Goal: Information Seeking & Learning: Learn about a topic

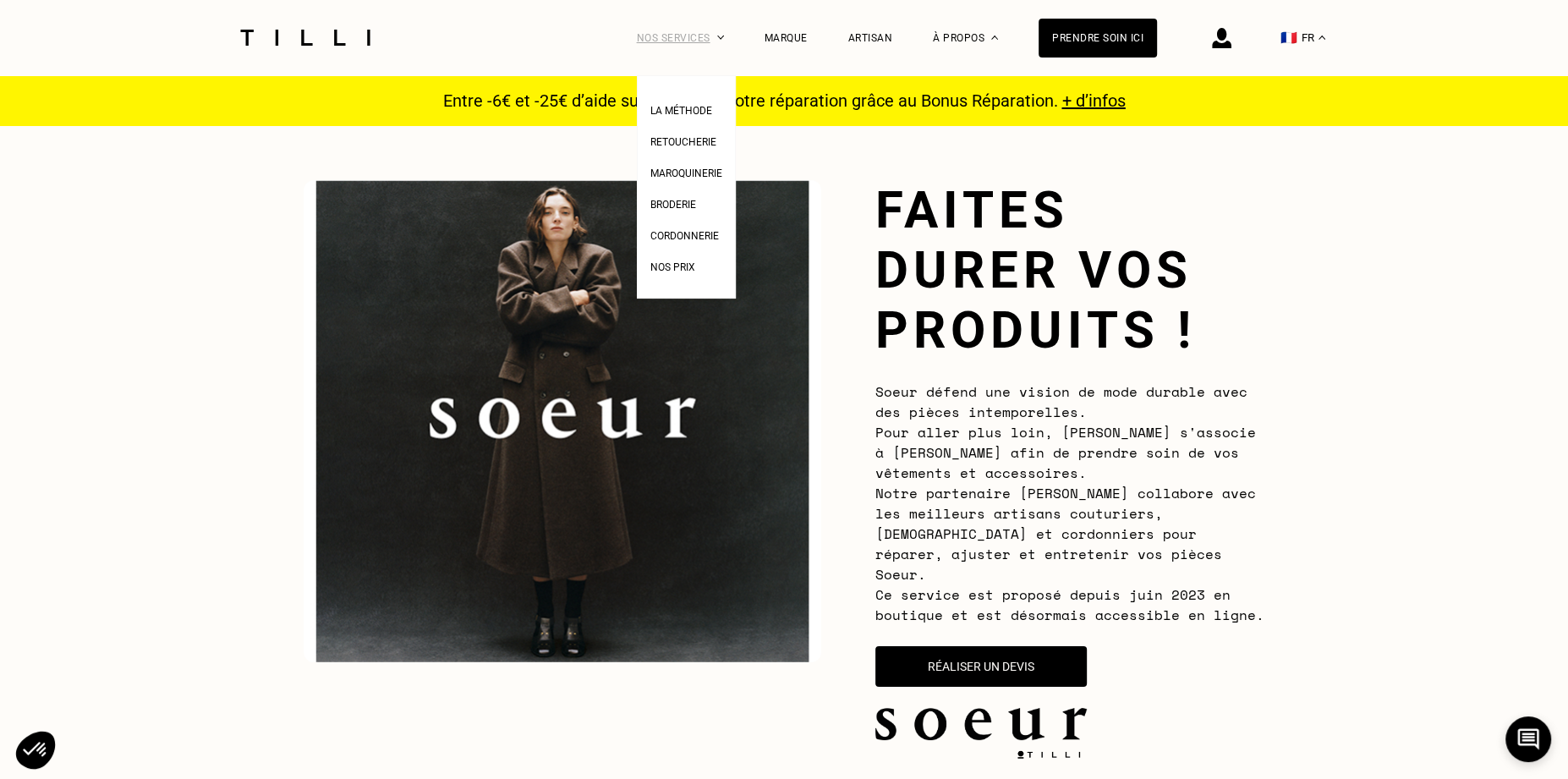
click at [701, 43] on div "Nos services" at bounding box center [680, 37] width 87 height 75
click at [664, 260] on link "Nos prix" at bounding box center [672, 265] width 45 height 18
select select "FR"
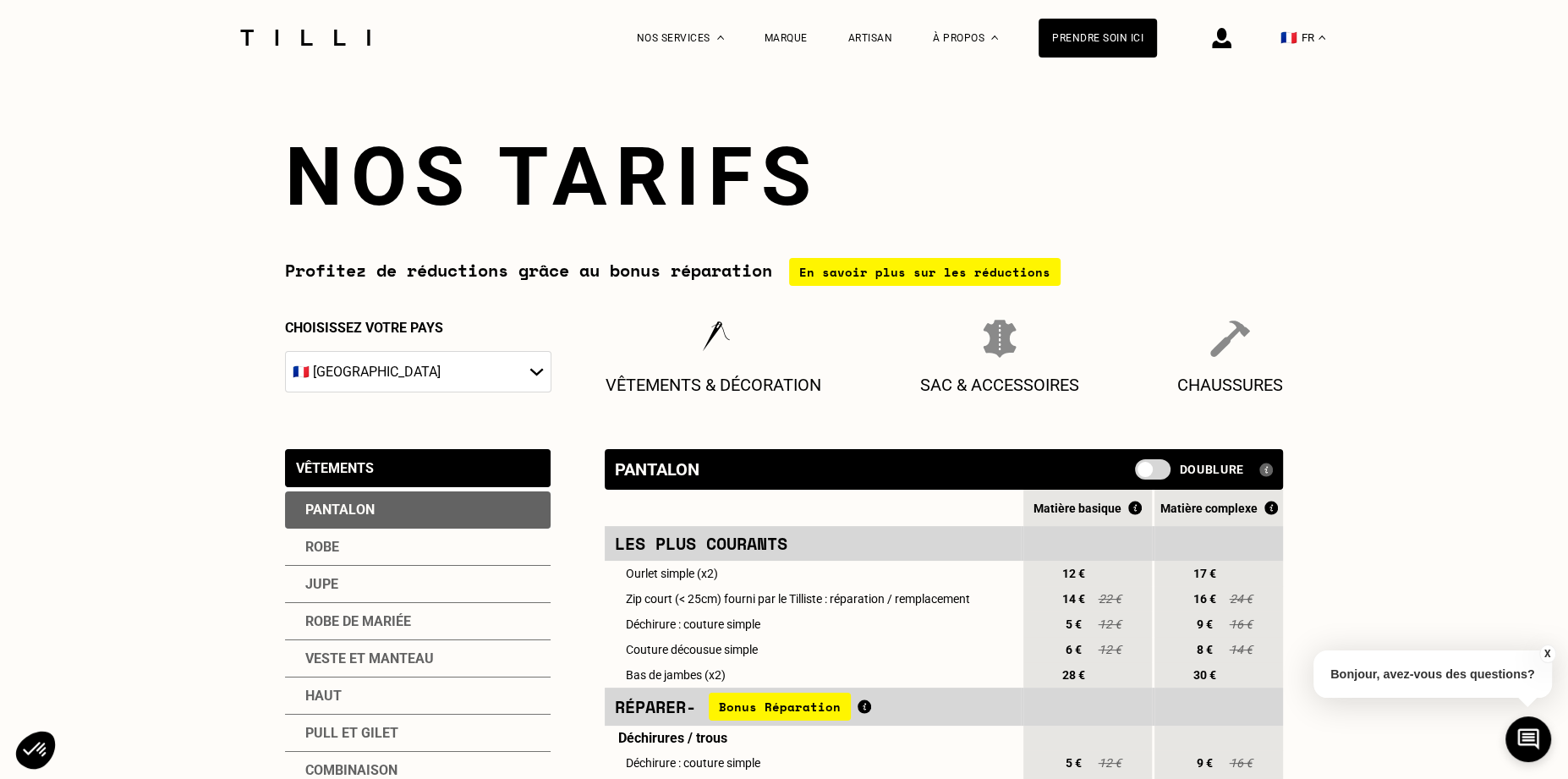
click at [327, 546] on div "Robe" at bounding box center [417, 547] width 266 height 37
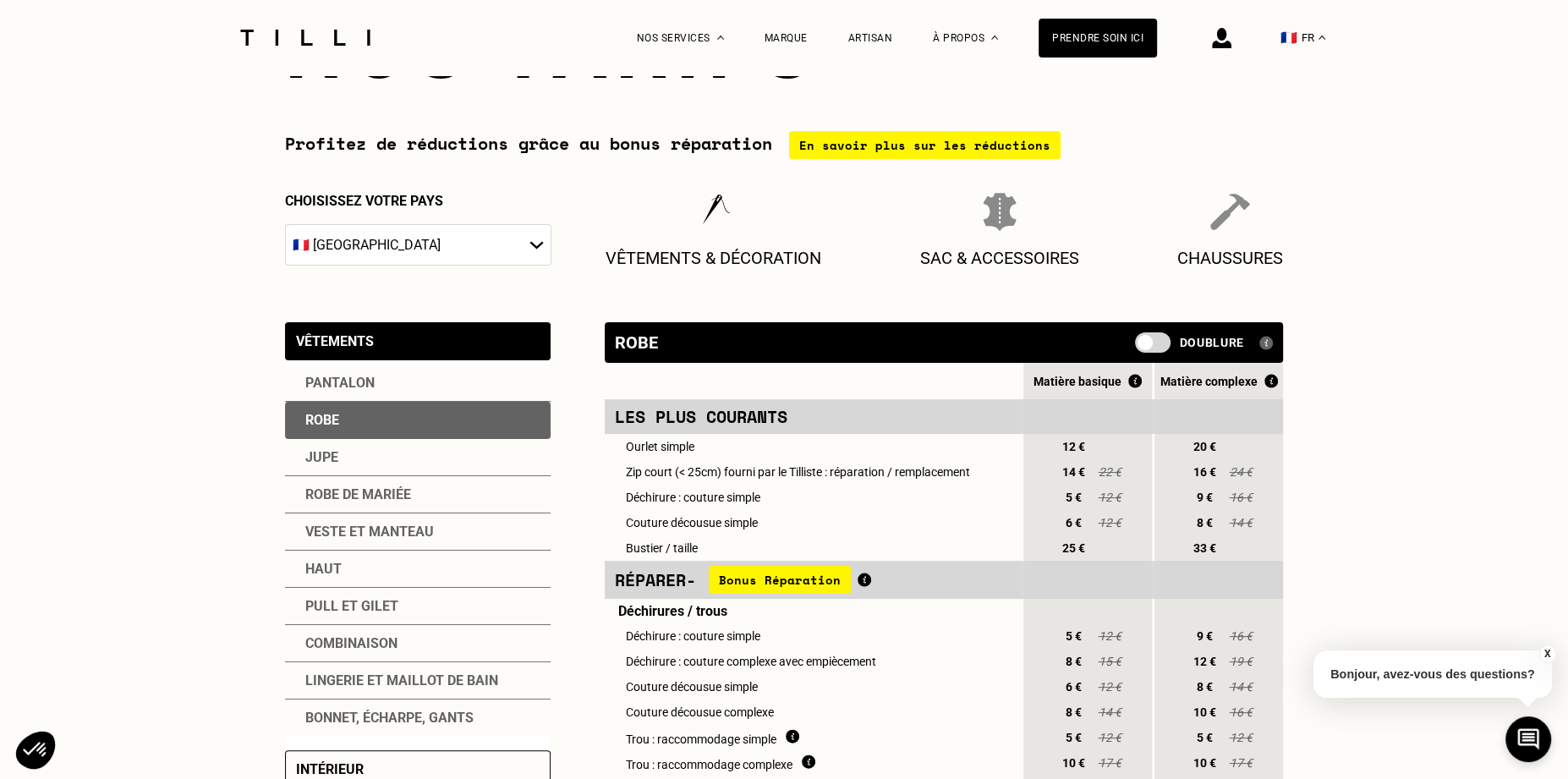
click at [358, 448] on div "Jupe" at bounding box center [417, 458] width 266 height 37
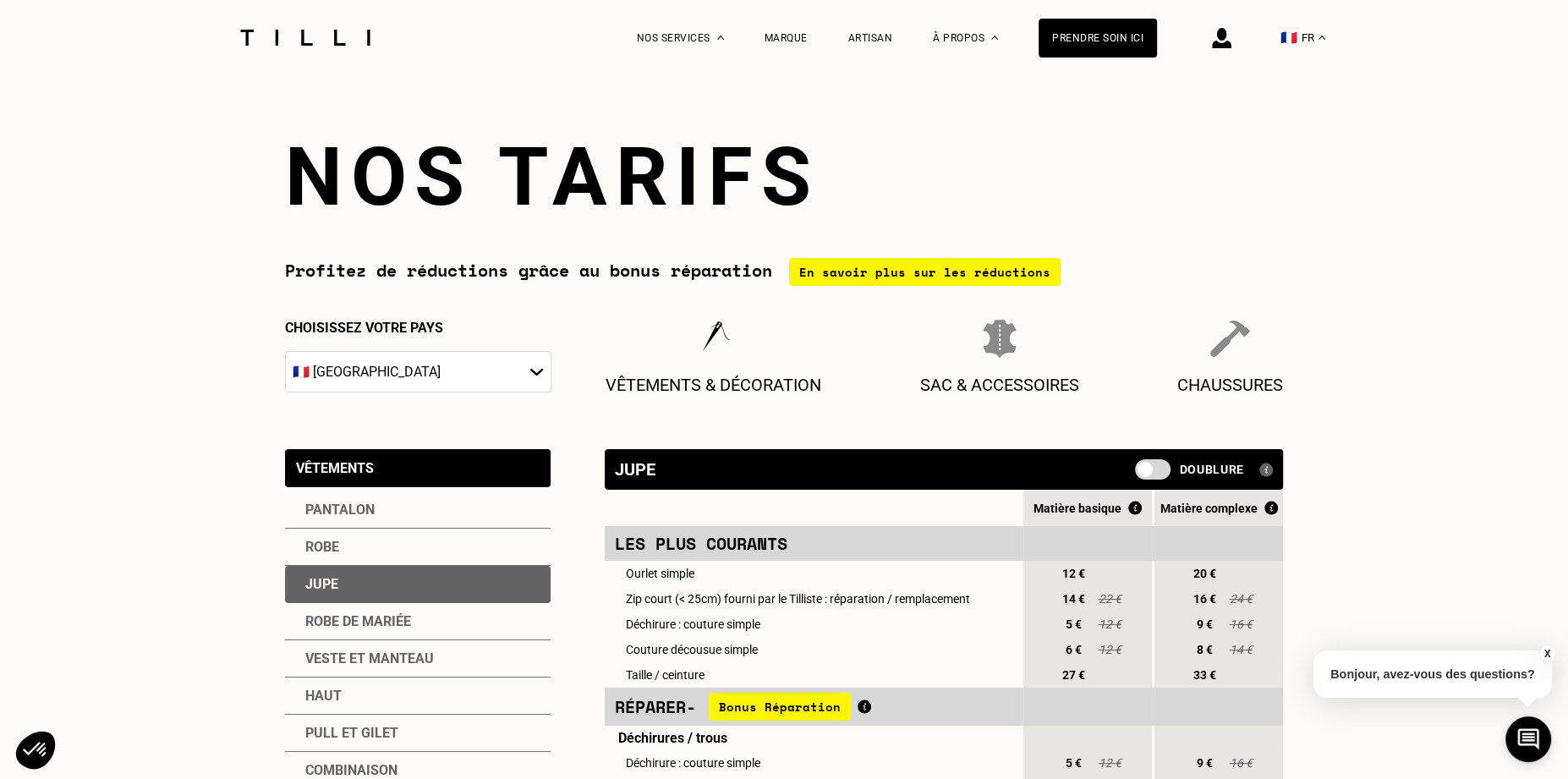
click at [334, 546] on div "Robe" at bounding box center [417, 547] width 266 height 37
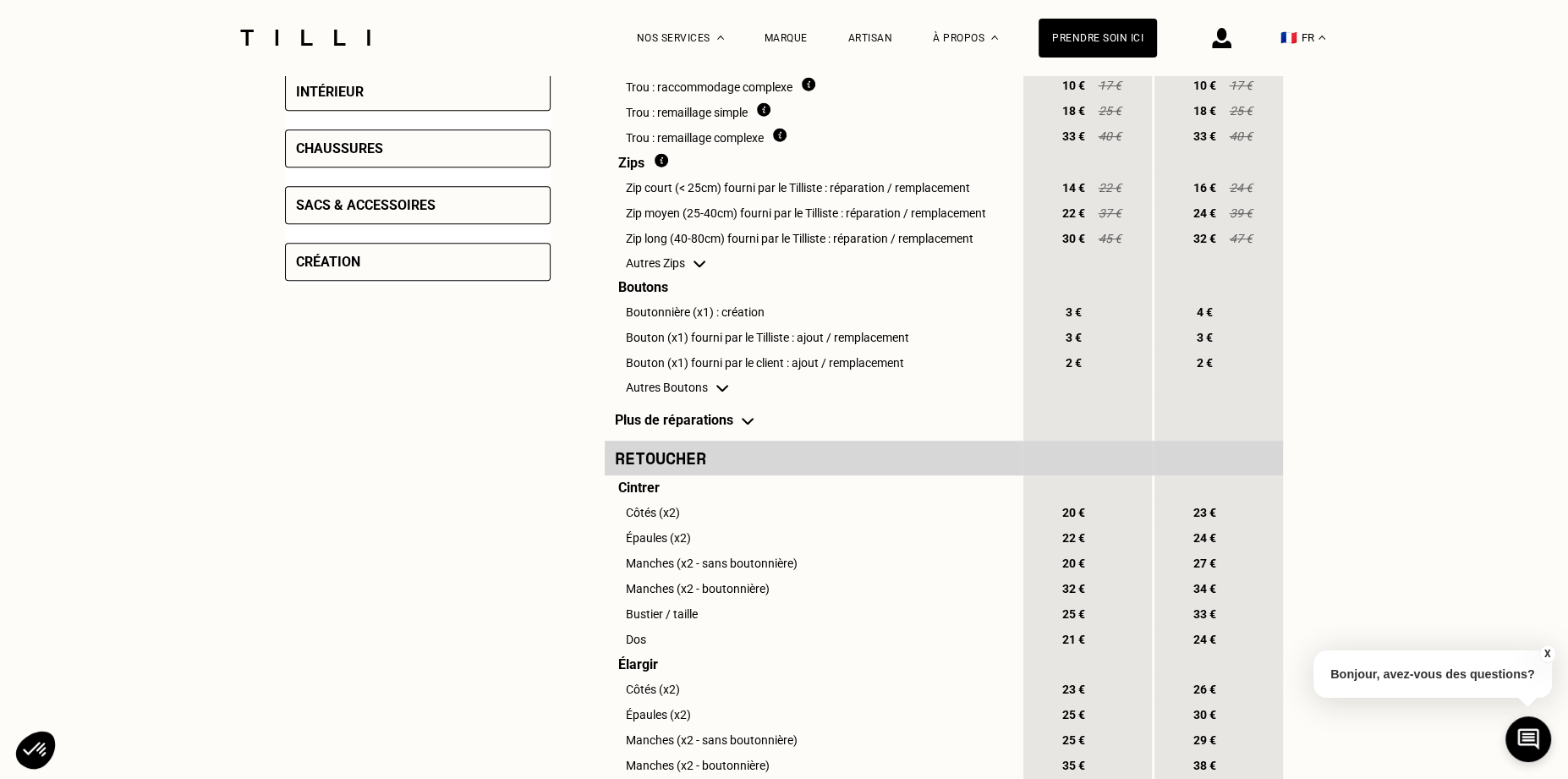
scroll to position [805, 0]
click at [1548, 653] on button "X" at bounding box center [1547, 654] width 17 height 19
